Goal: Task Accomplishment & Management: Use online tool/utility

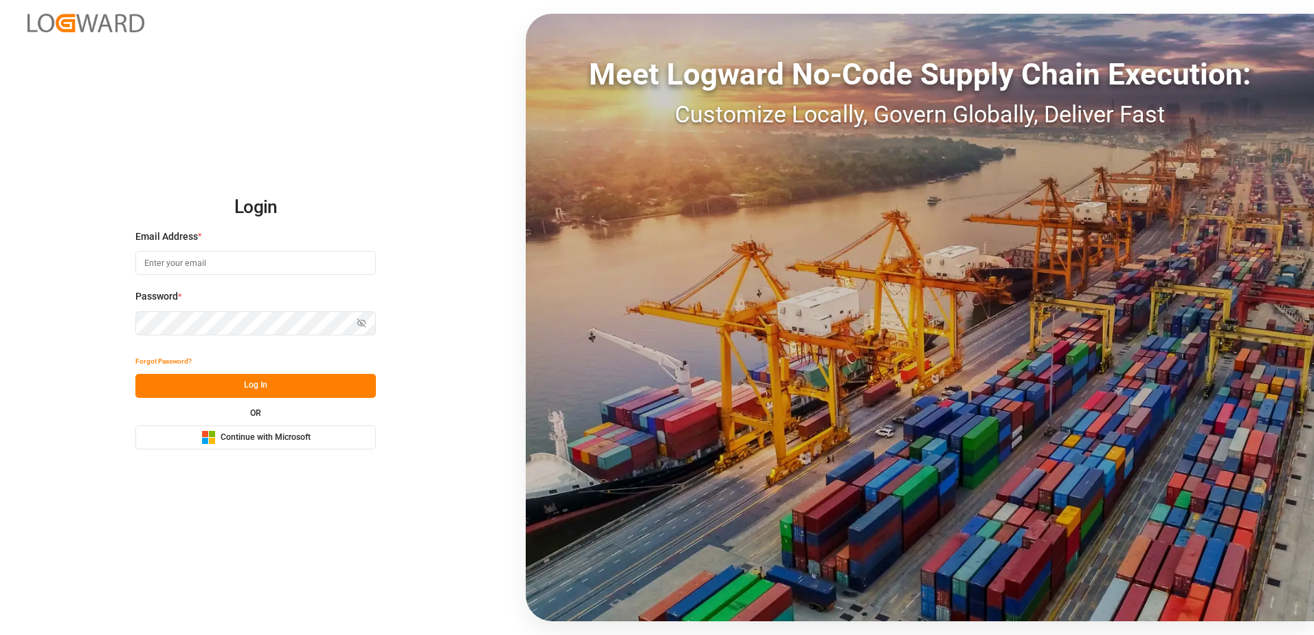
click at [286, 431] on span "Continue with Microsoft" at bounding box center [266, 437] width 90 height 12
click at [354, 442] on button "Microsoft Logo Continue with Microsoft" at bounding box center [255, 437] width 240 height 24
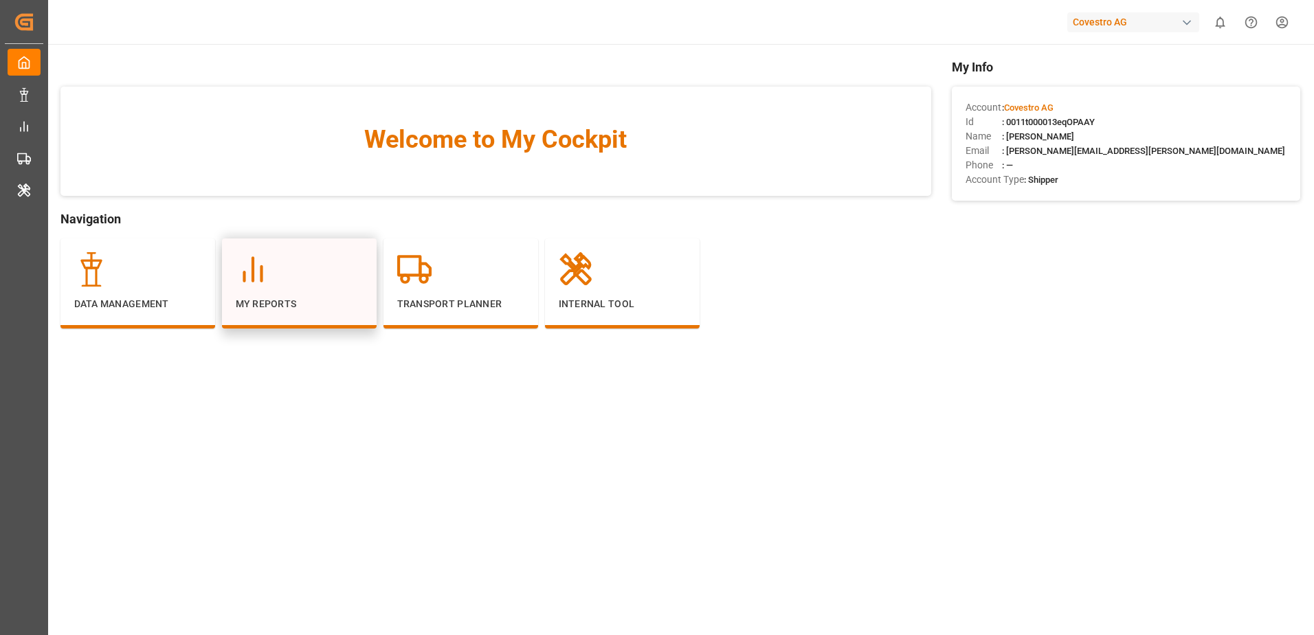
click at [319, 273] on div at bounding box center [299, 269] width 127 height 34
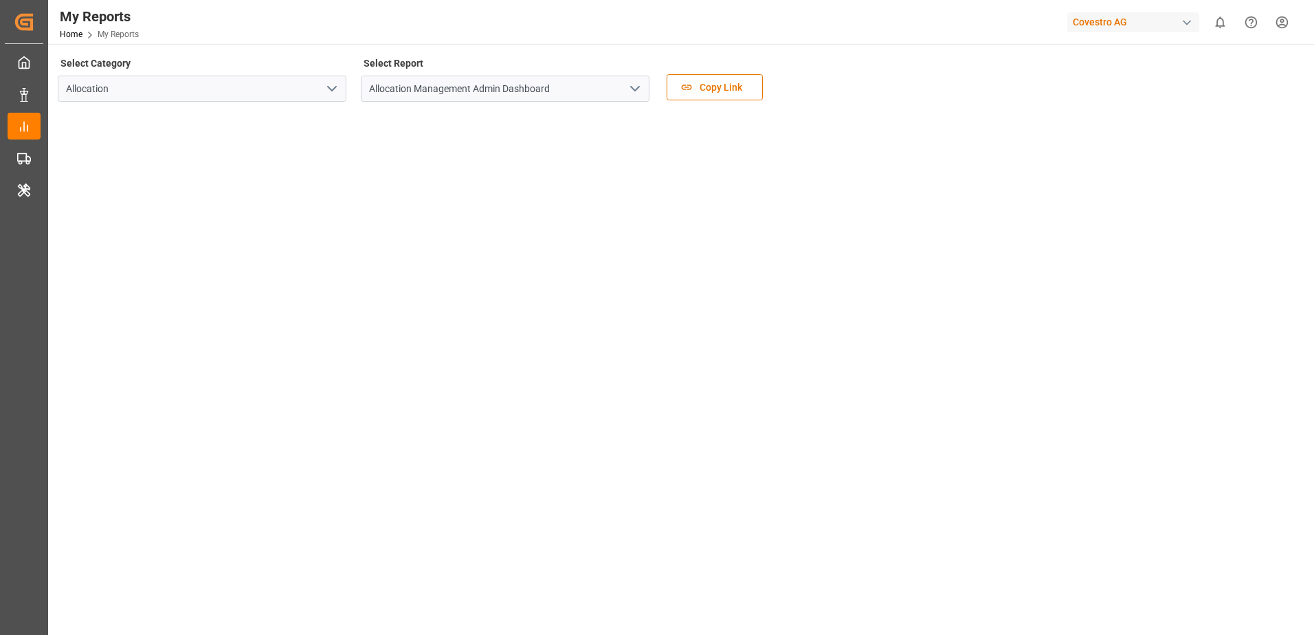
click at [629, 86] on icon "open menu" at bounding box center [635, 88] width 16 height 16
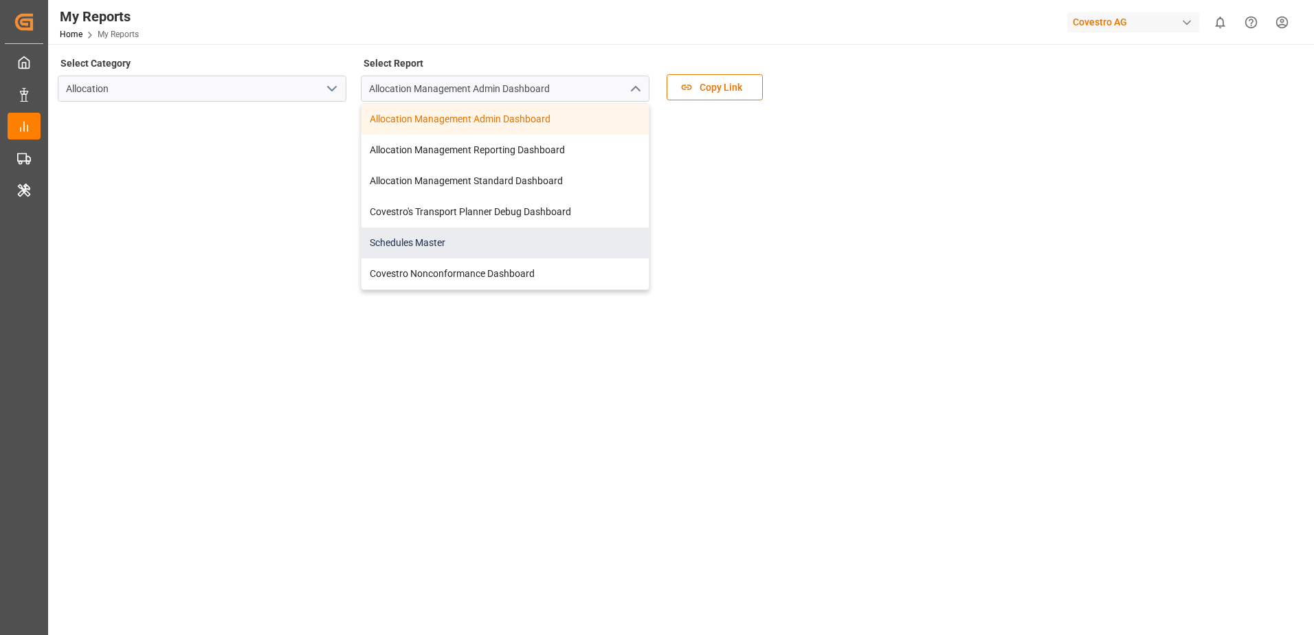
click at [540, 244] on div "Schedules Master" at bounding box center [504, 242] width 287 height 31
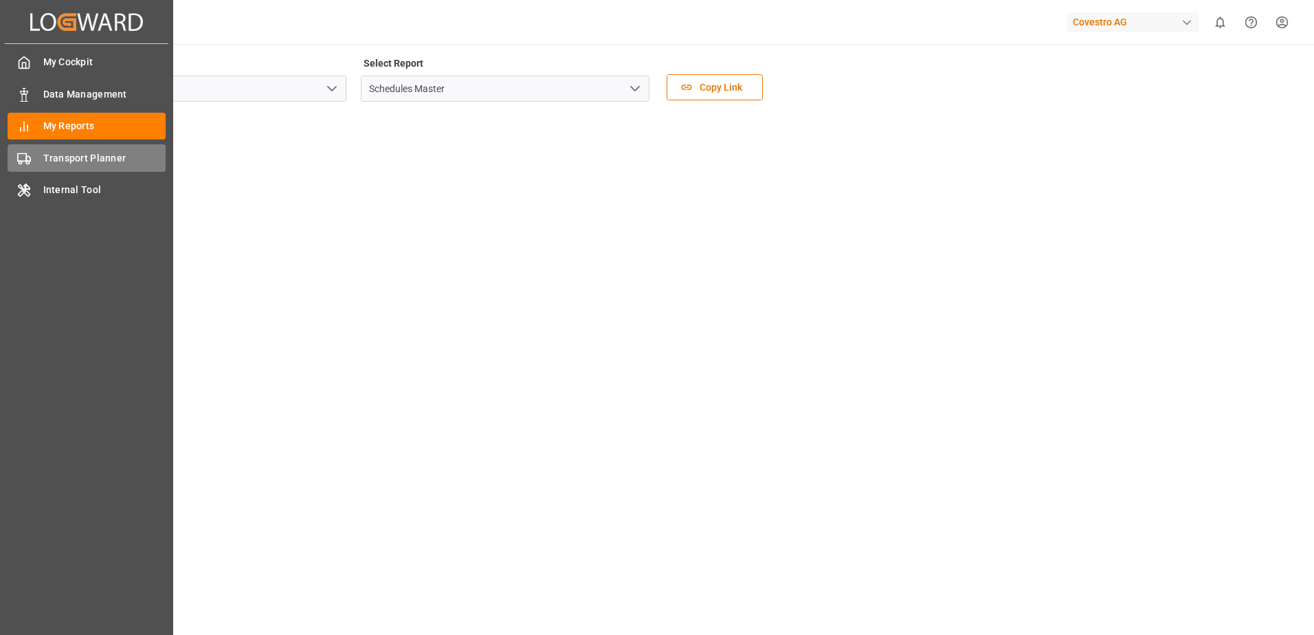
click at [33, 150] on div "Transport Planner Transport Planner" at bounding box center [87, 157] width 158 height 27
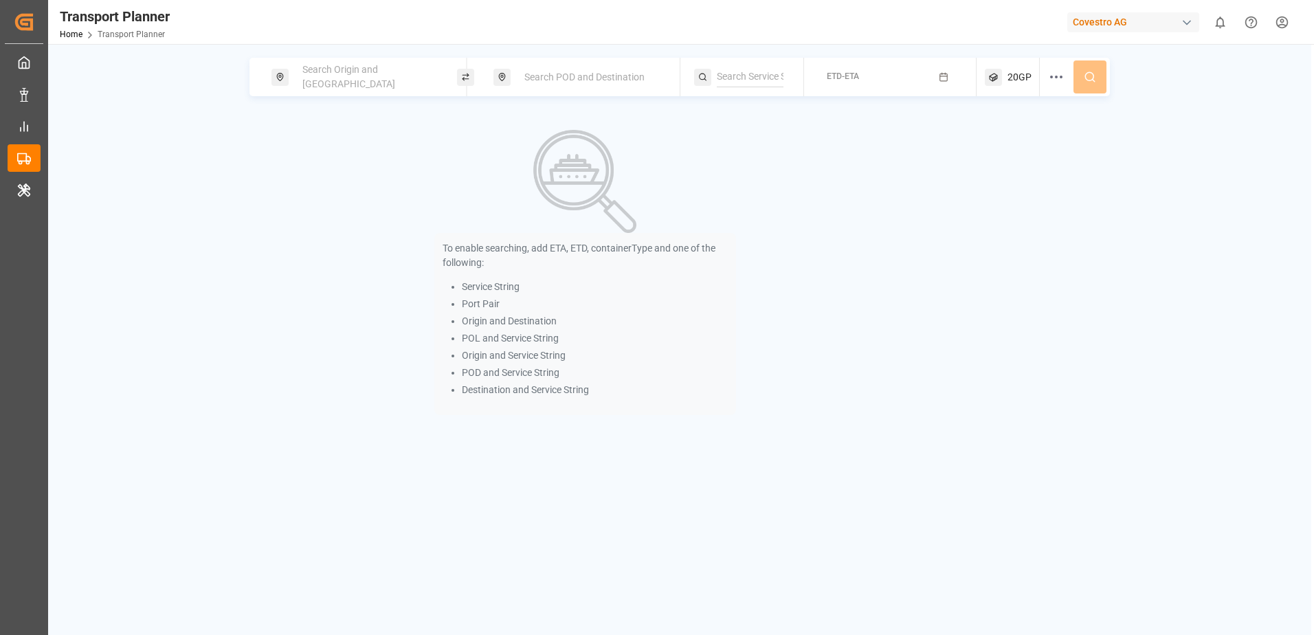
click at [369, 84] on div "Search Origin and [GEOGRAPHIC_DATA]" at bounding box center [368, 77] width 148 height 40
click at [347, 179] on input at bounding box center [356, 187] width 138 height 21
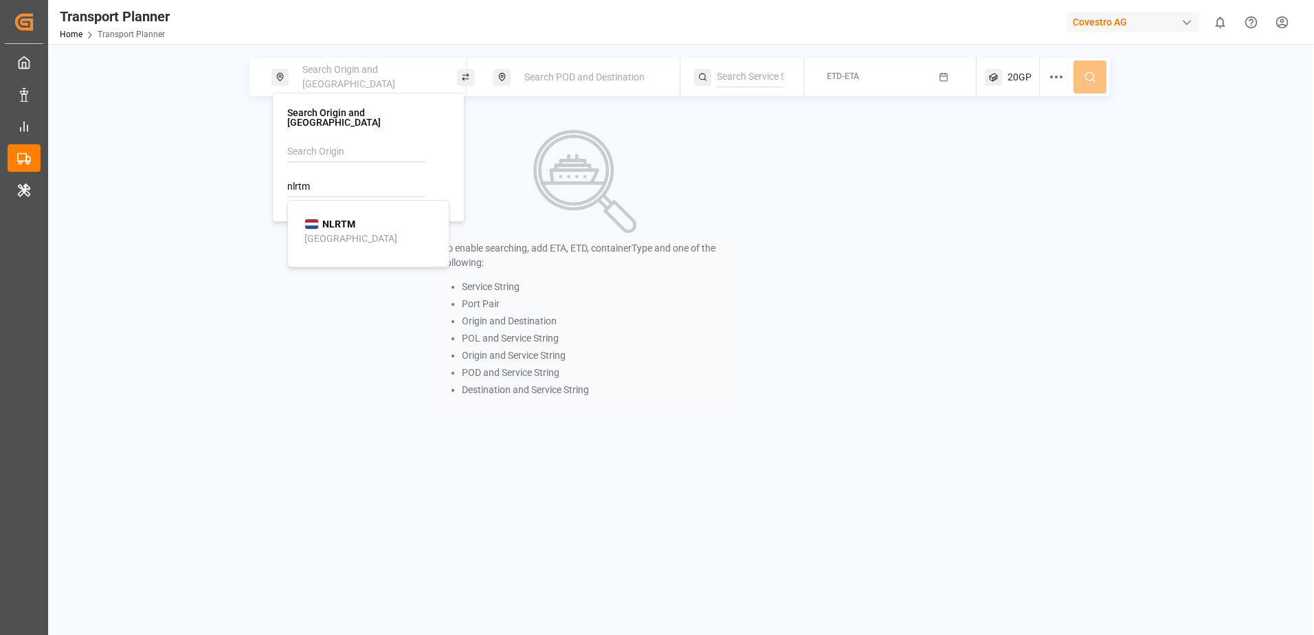
click at [344, 218] on b "NLRTM" at bounding box center [338, 223] width 33 height 11
type input "NLRTM"
click at [637, 71] on span "Search POD and Destination" at bounding box center [584, 76] width 120 height 11
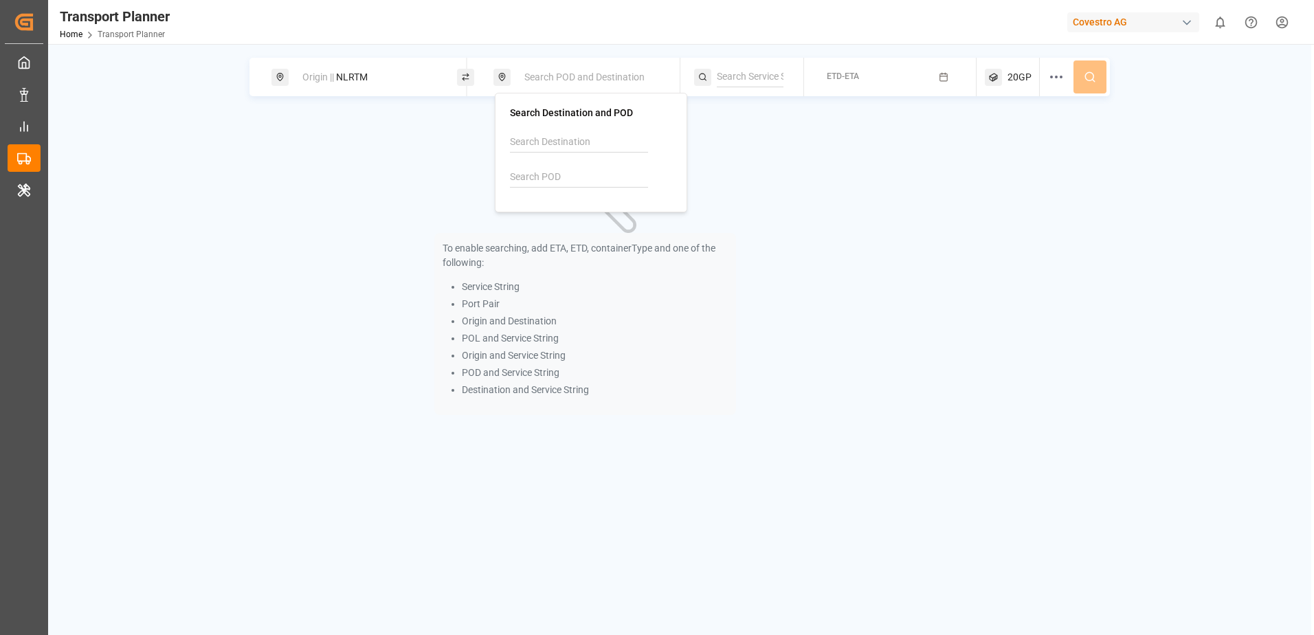
click at [572, 165] on div at bounding box center [591, 164] width 162 height 65
click at [571, 170] on input at bounding box center [579, 177] width 138 height 21
click at [563, 213] on b "TWKEL" at bounding box center [561, 214] width 32 height 11
type input "TWKEL"
click at [872, 196] on div "To enable searching, add ETA, ETD, containerType and one of the following: Serv…" at bounding box center [584, 271] width 671 height 317
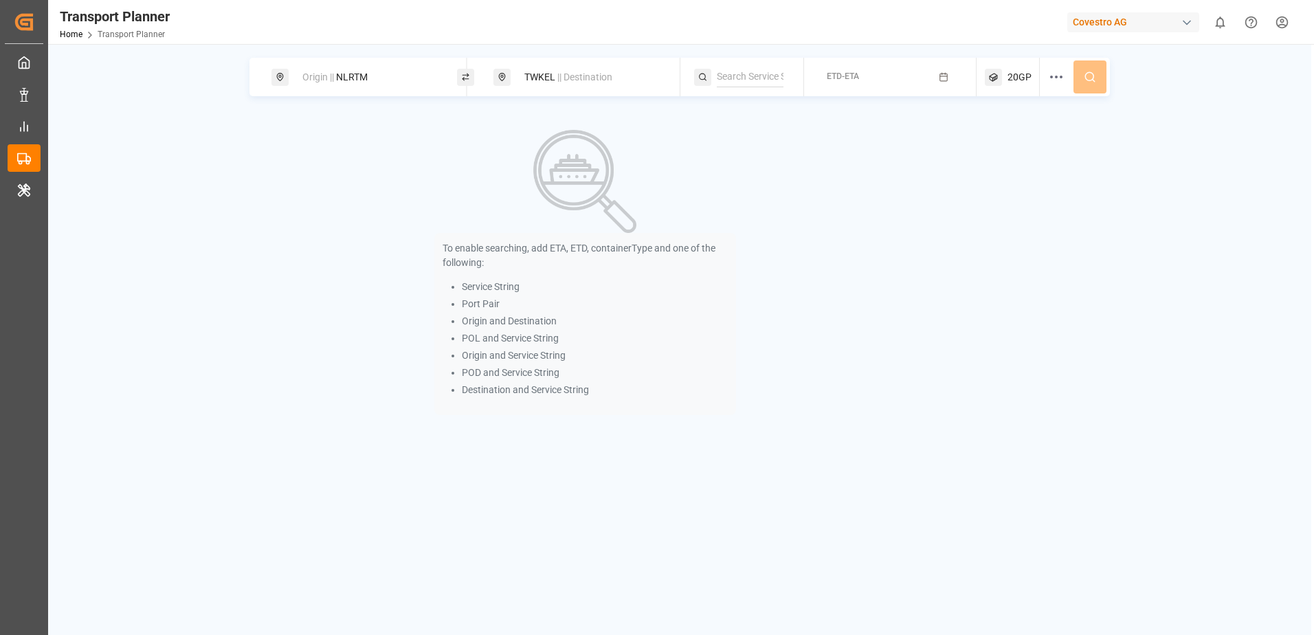
click at [868, 85] on button "ETD-ETA" at bounding box center [890, 77] width 156 height 27
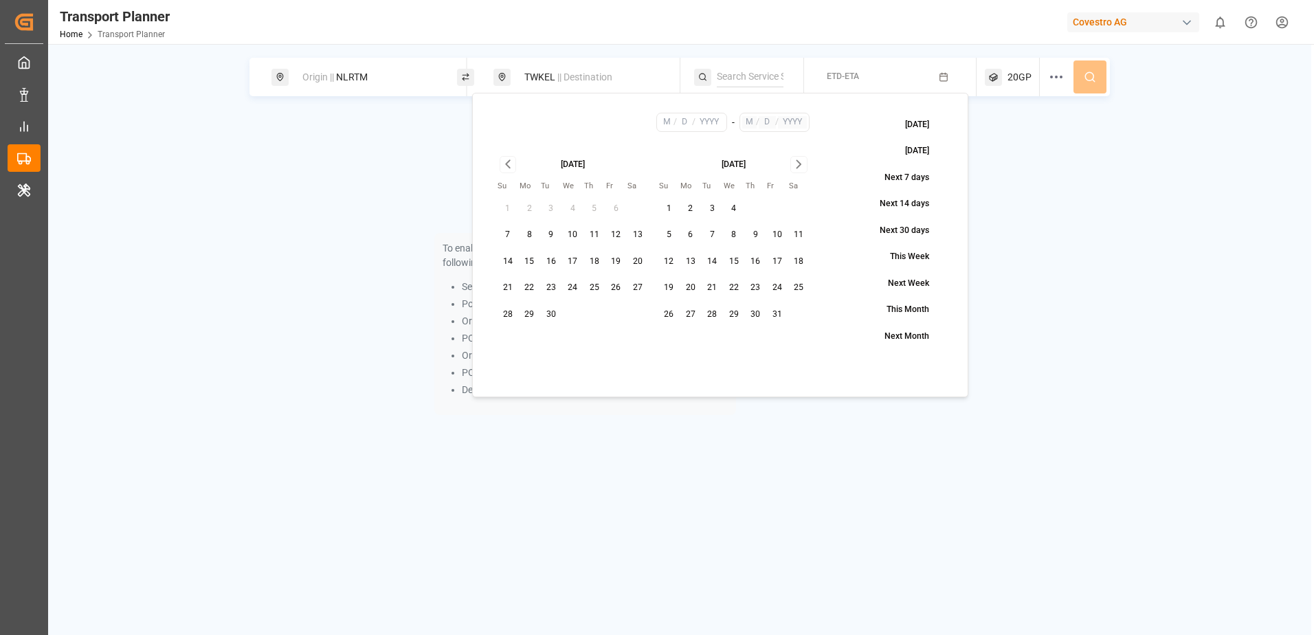
click at [508, 258] on button "14" at bounding box center [508, 262] width 22 height 22
type input "9"
type input "14"
type input "2025"
click at [795, 162] on icon "Go to next month" at bounding box center [799, 164] width 16 height 16
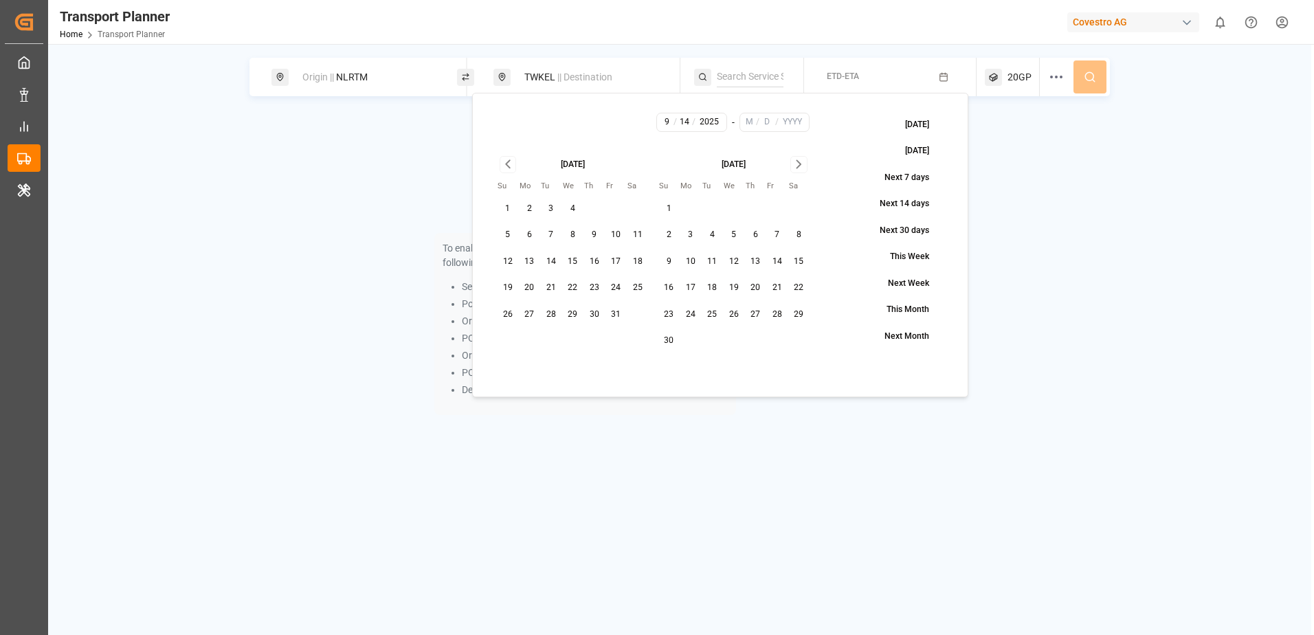
click at [795, 162] on icon "Go to next month" at bounding box center [799, 164] width 16 height 16
click at [776, 260] on button "19" at bounding box center [777, 262] width 22 height 22
type input "12"
type input "19"
type input "2025"
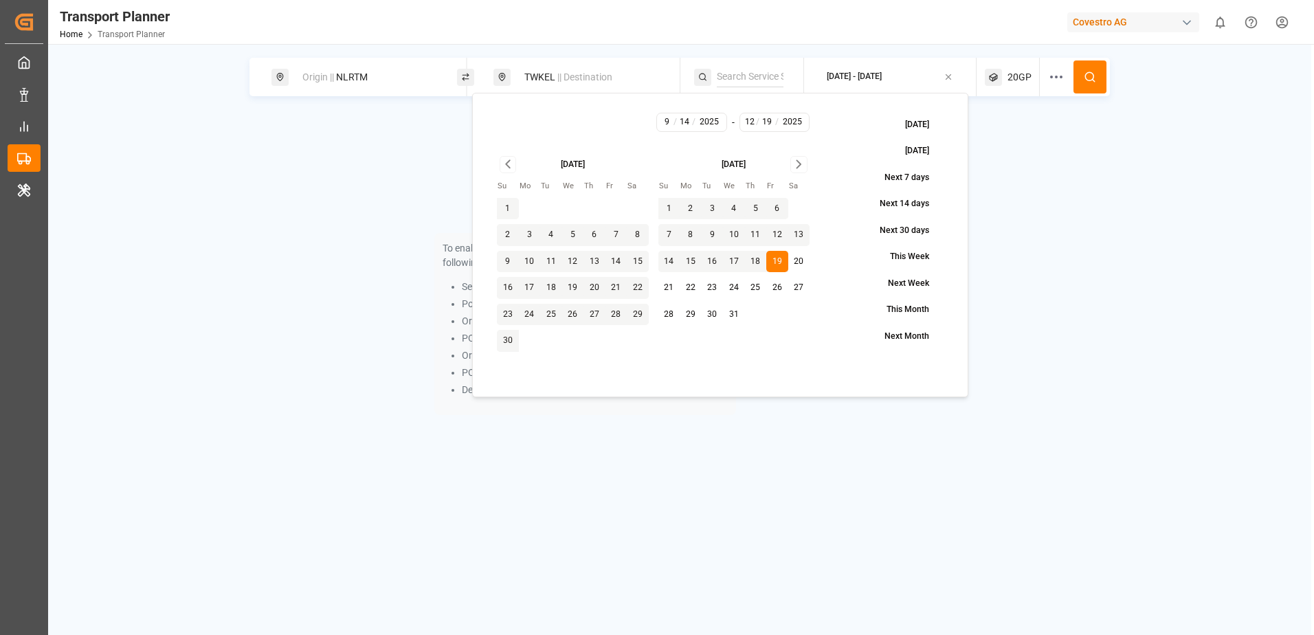
click at [980, 181] on div "To enable searching, add ETA, ETD, containerType and one of the following: Serv…" at bounding box center [679, 271] width 860 height 317
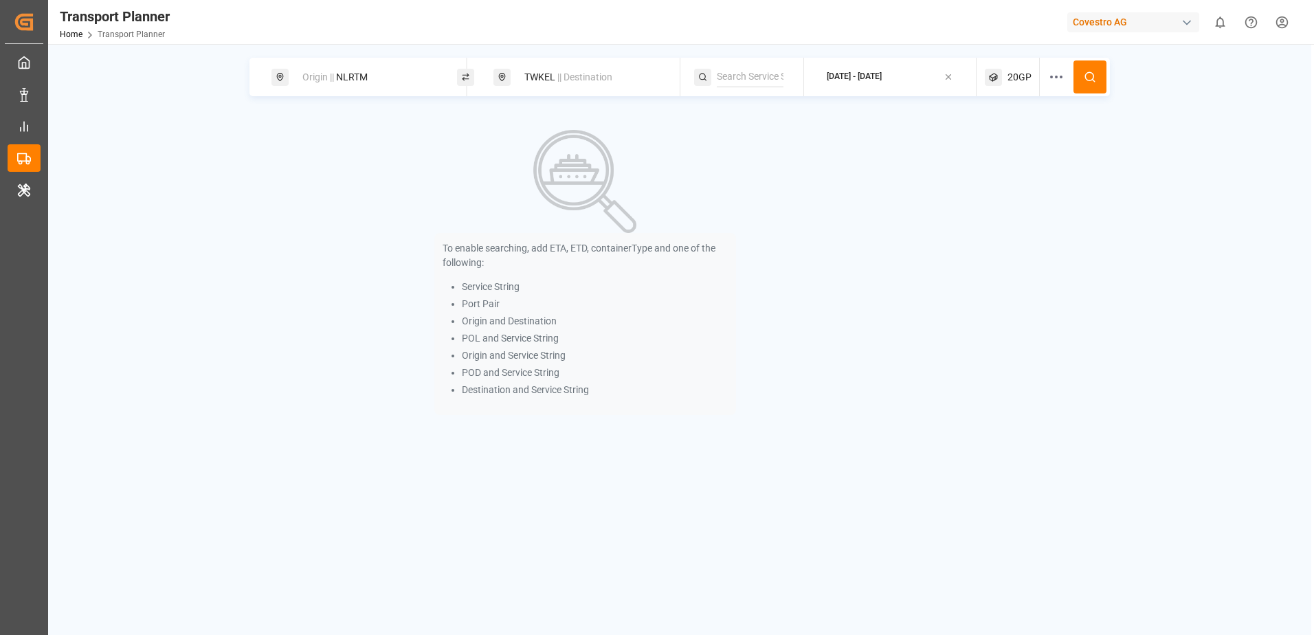
click at [1094, 79] on icon at bounding box center [1090, 77] width 12 height 12
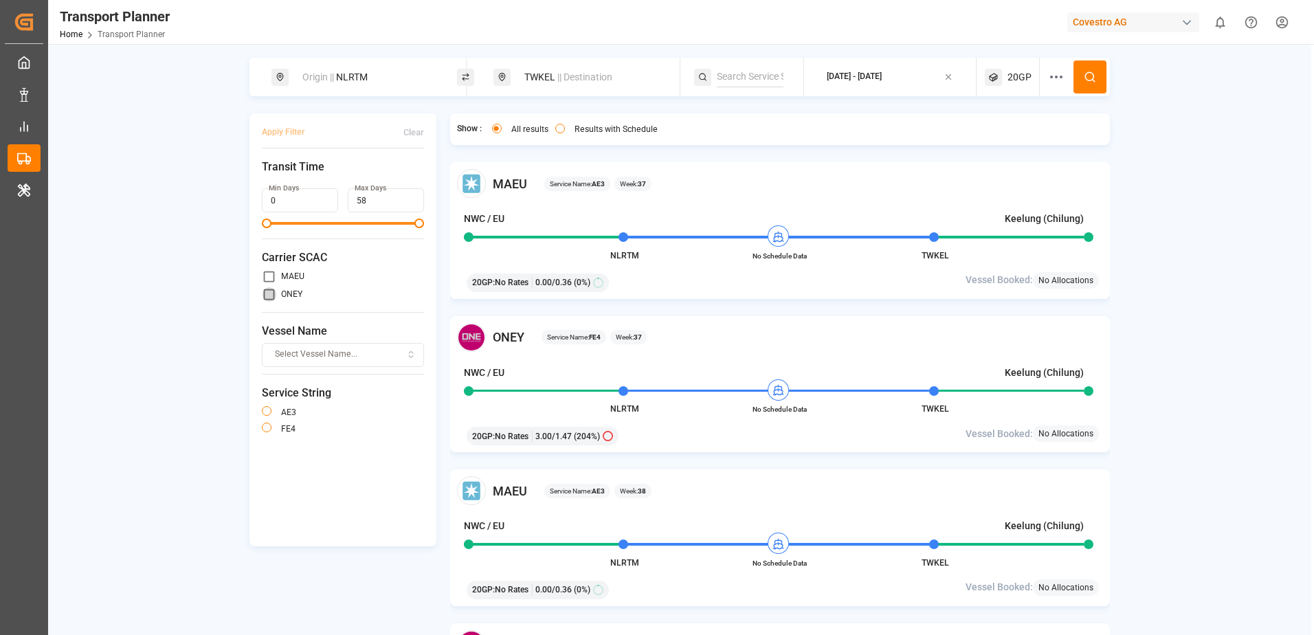
click at [271, 295] on input "primary checkbox" at bounding box center [269, 294] width 14 height 14
checkbox input "true"
click at [289, 136] on button "Apply Filter" at bounding box center [283, 132] width 43 height 24
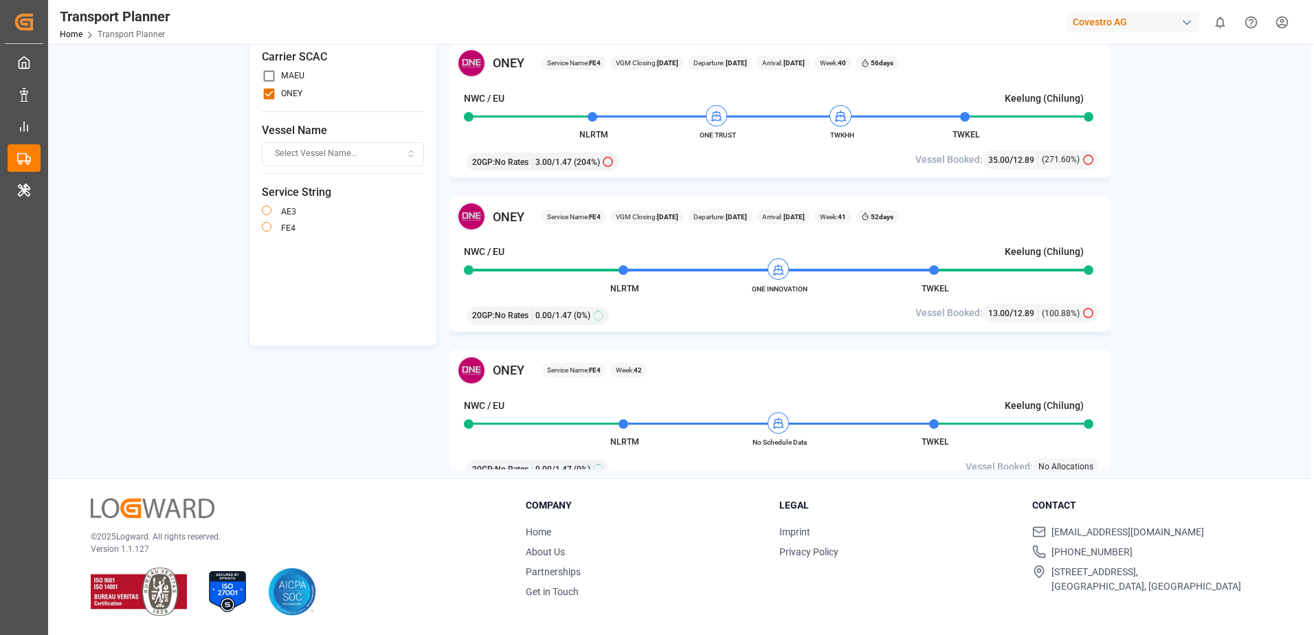
scroll to position [412, 0]
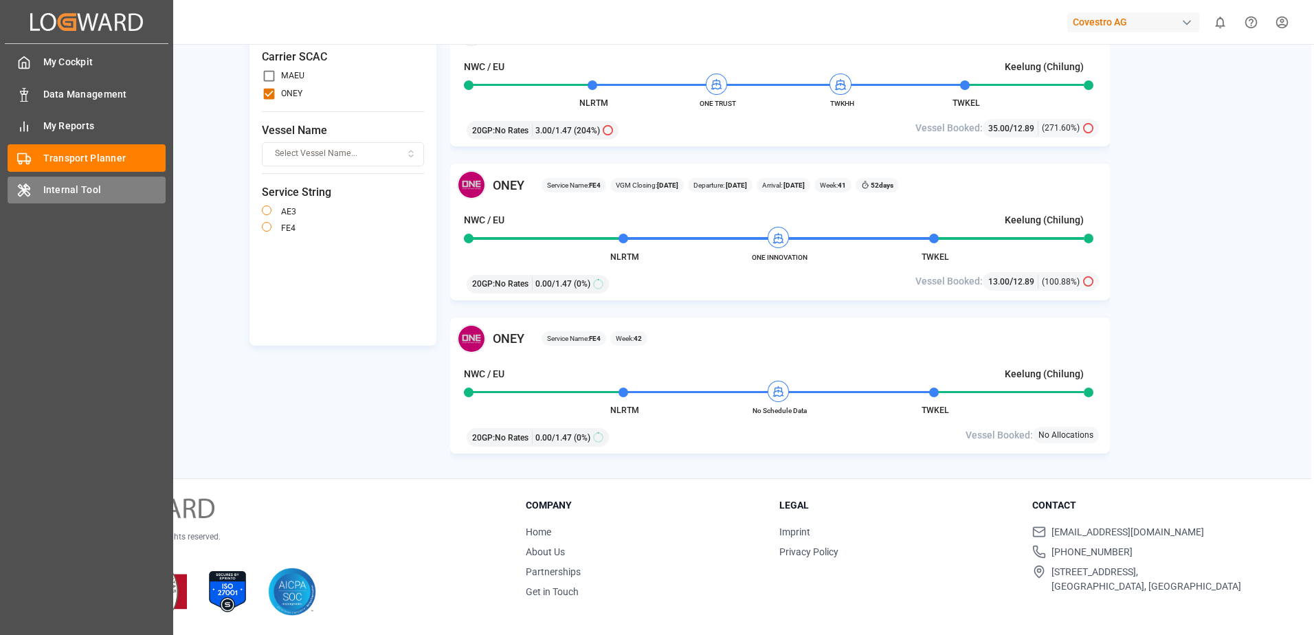
click at [29, 179] on div "Internal Tool Internal Tool" at bounding box center [87, 190] width 158 height 27
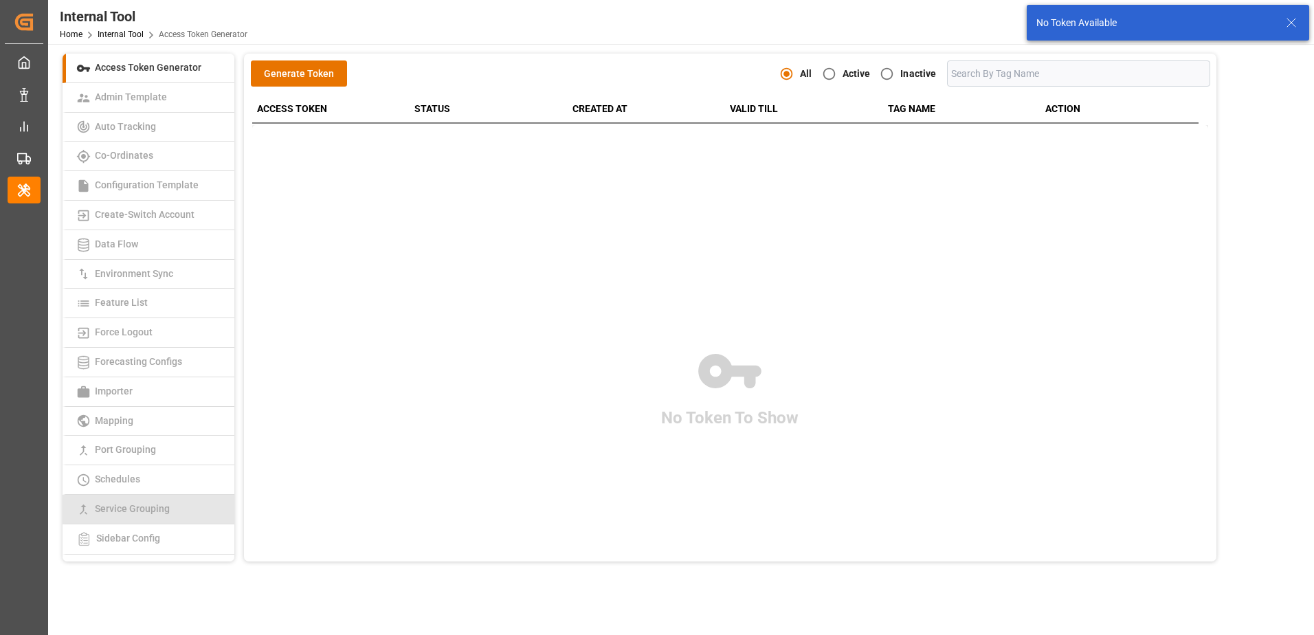
click at [146, 506] on span "Service Grouping" at bounding box center [132, 508] width 83 height 11
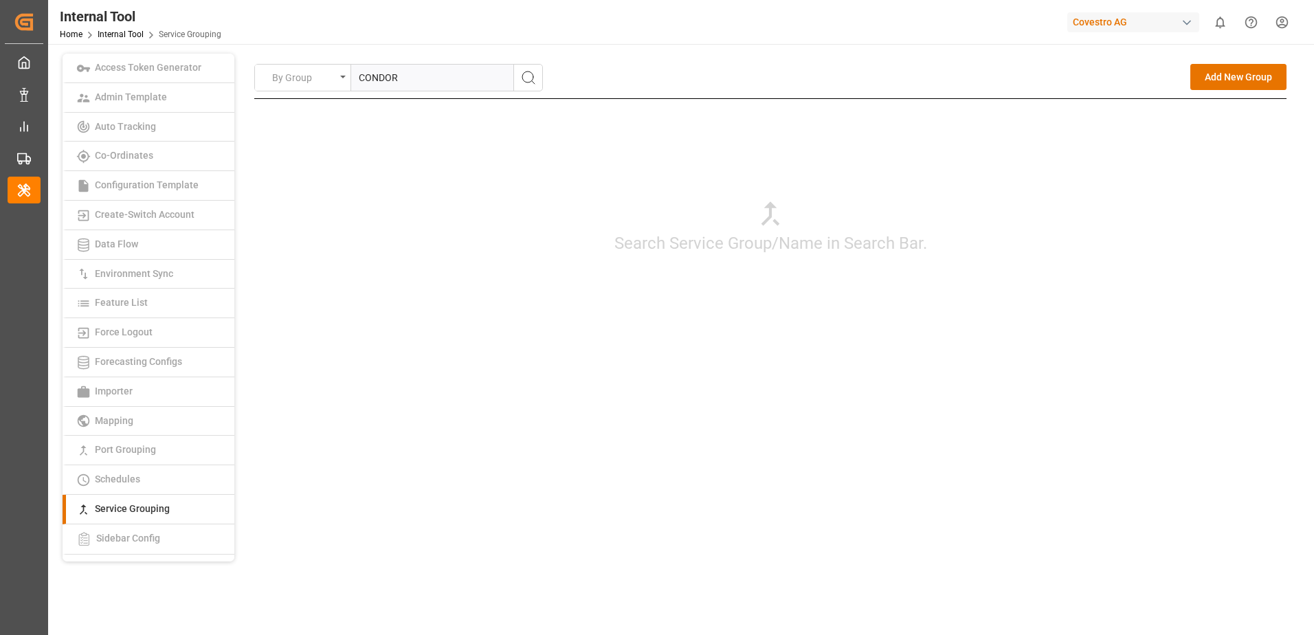
type input "CONDOR"
click at [526, 80] on icon "search button" at bounding box center [528, 77] width 16 height 16
click at [1219, 109] on div "Edit" at bounding box center [1228, 114] width 19 height 17
type input "CONDOR"
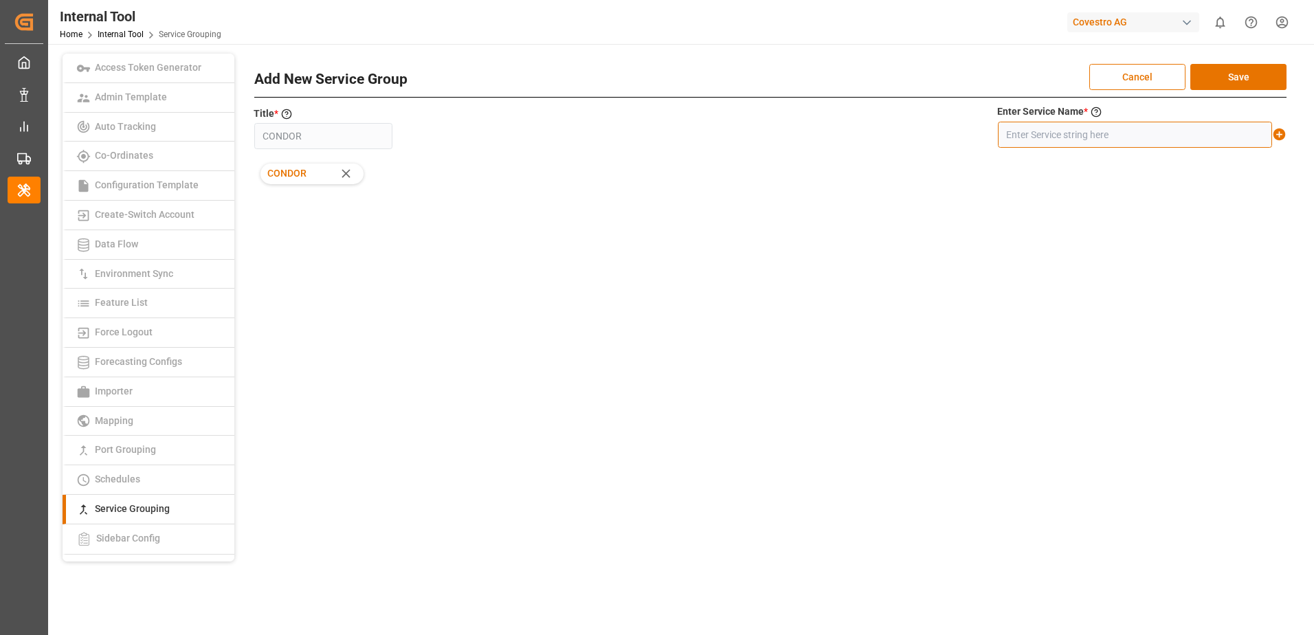
click at [1068, 137] on input "text" at bounding box center [1135, 135] width 274 height 26
type input "CONDOR SERVICE"
click at [1279, 132] on icon at bounding box center [1279, 134] width 14 height 14
click at [1223, 78] on button "Save" at bounding box center [1238, 77] width 96 height 26
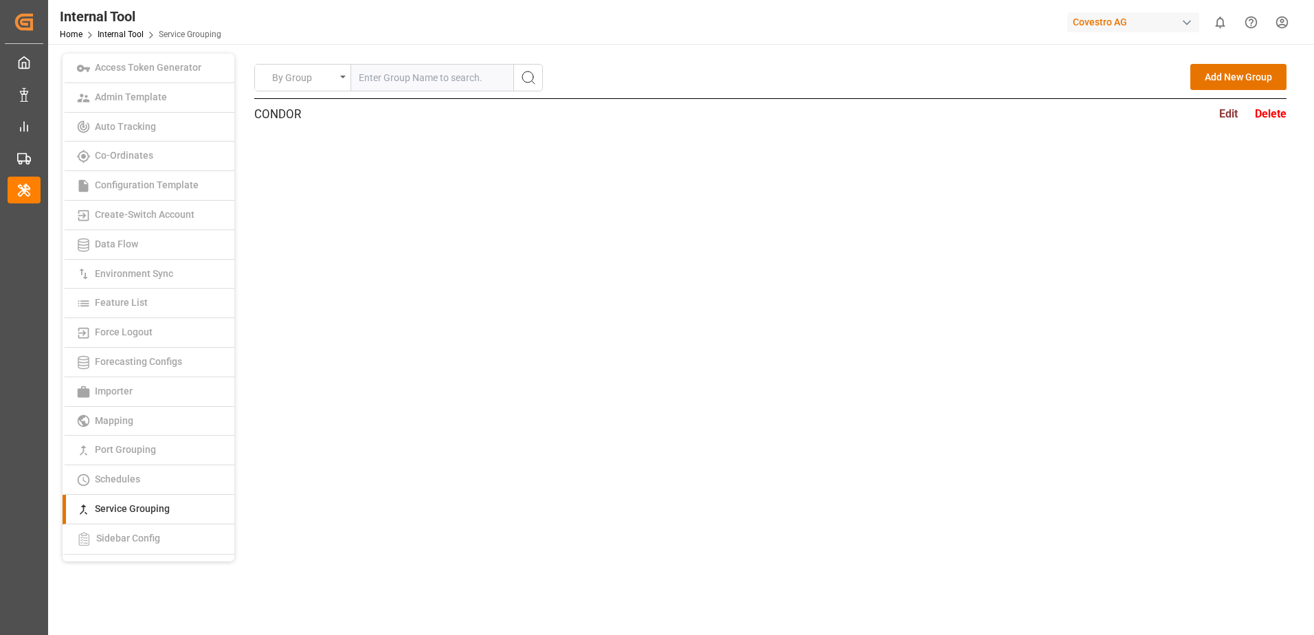
click at [980, 160] on div "By Group Add New Group CONDOR Edit Delete Add New Service Group Cancel Save Tit…" at bounding box center [770, 222] width 1032 height 317
